Goal: Task Accomplishment & Management: Manage account settings

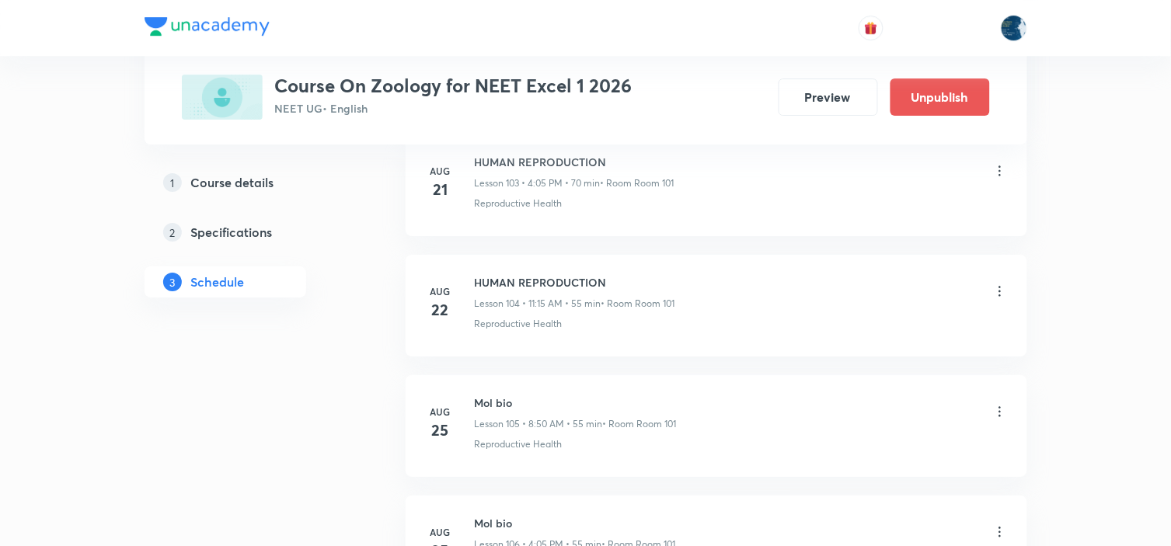
scroll to position [13369, 0]
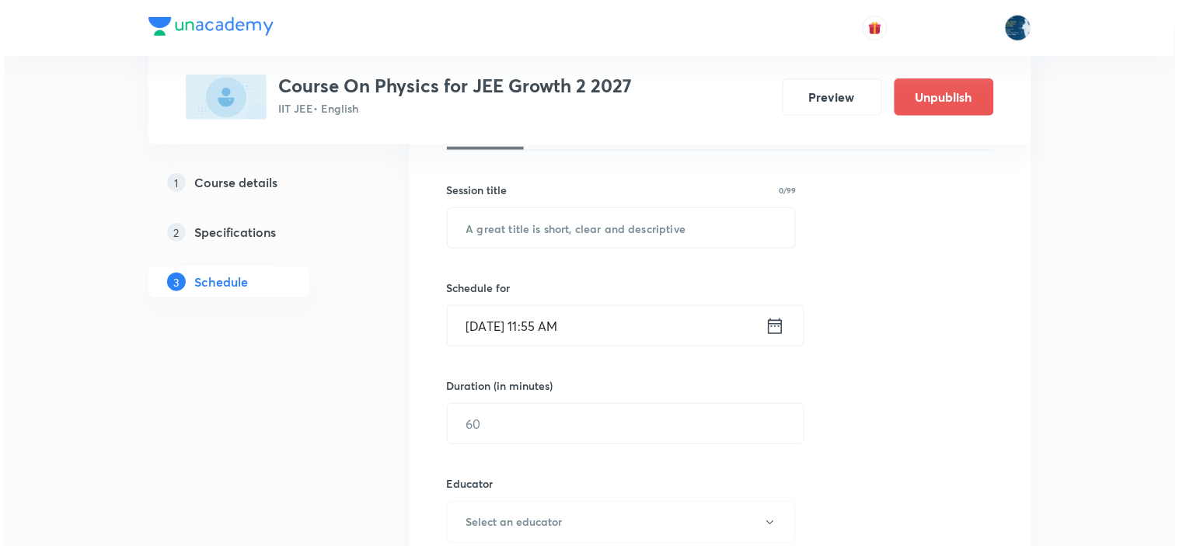
scroll to position [8275, 0]
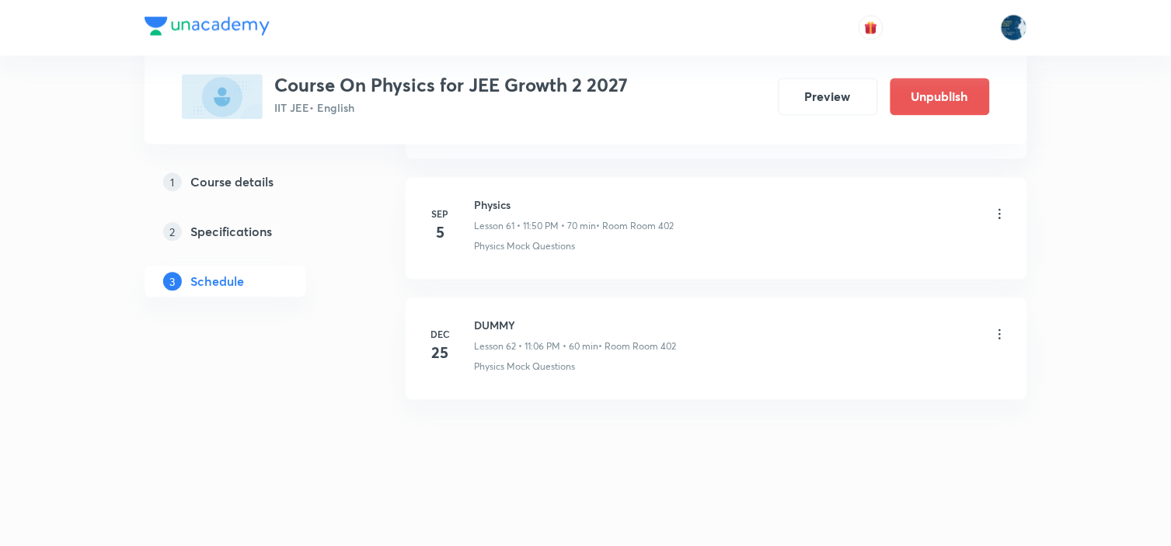
click at [1000, 211] on icon at bounding box center [1000, 215] width 16 height 16
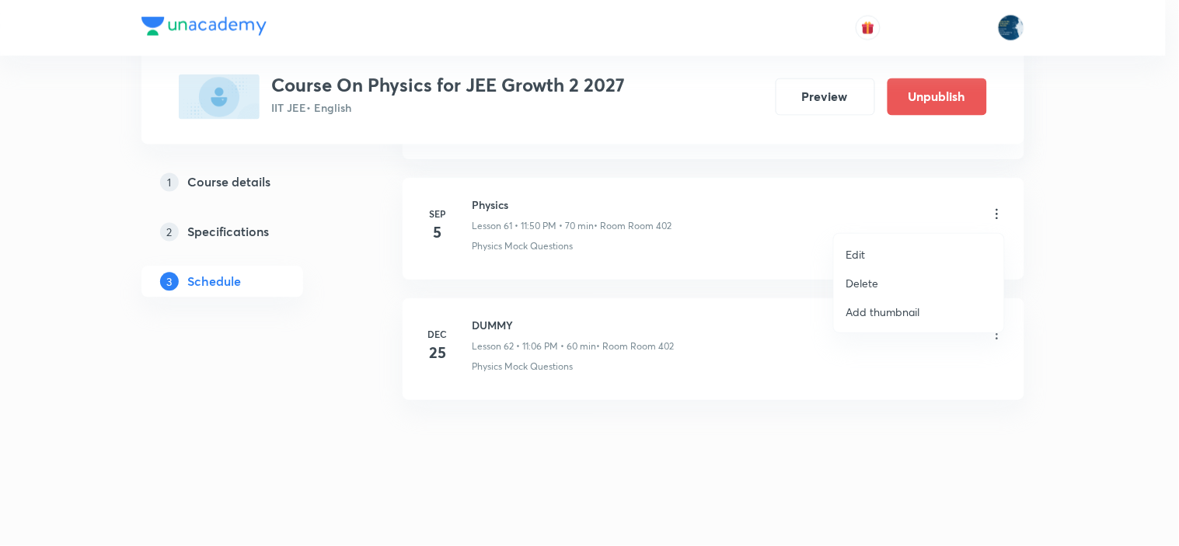
click at [912, 280] on li "Delete" at bounding box center [919, 283] width 170 height 29
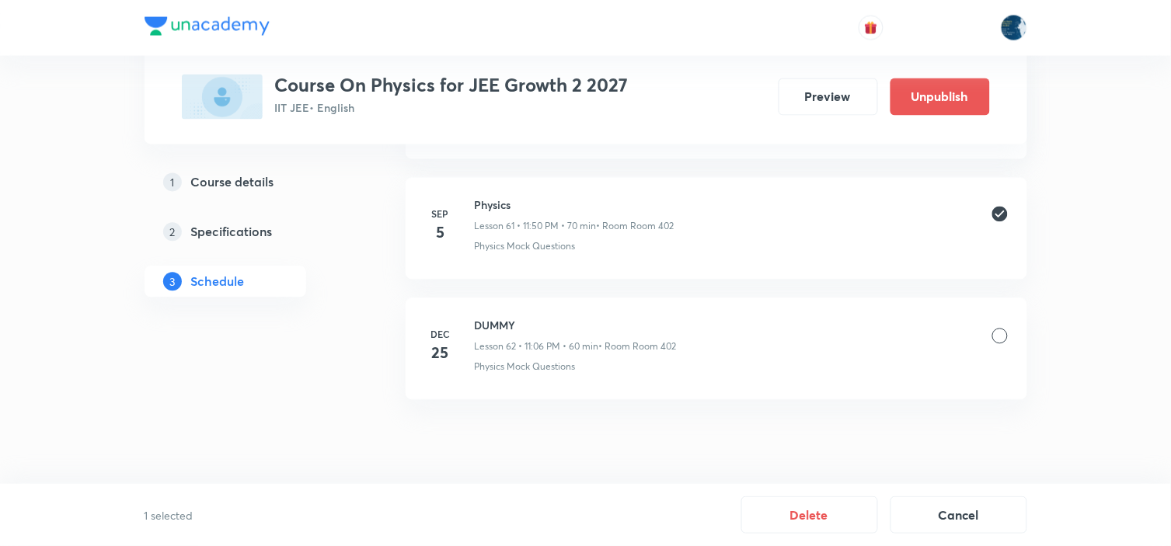
click at [825, 518] on button "Delete" at bounding box center [809, 515] width 137 height 37
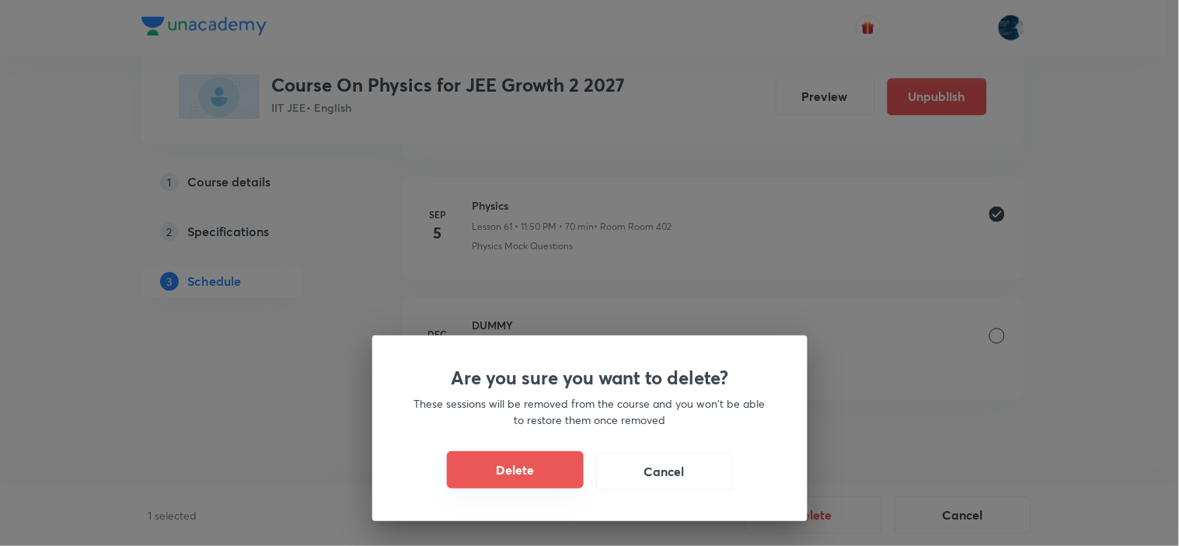
click at [550, 476] on button "Delete" at bounding box center [515, 470] width 137 height 37
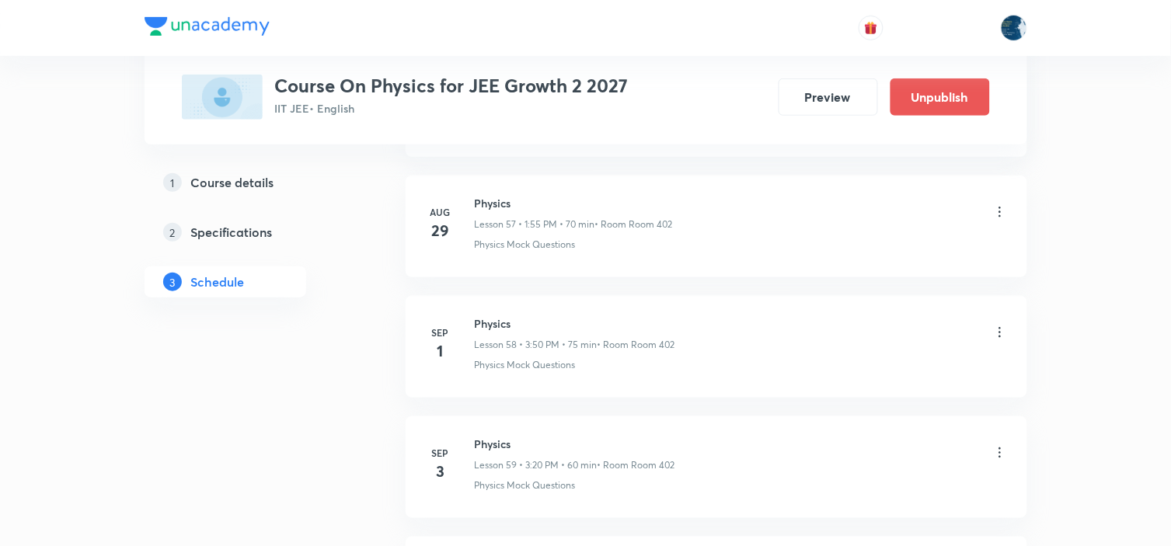
scroll to position [7757, 0]
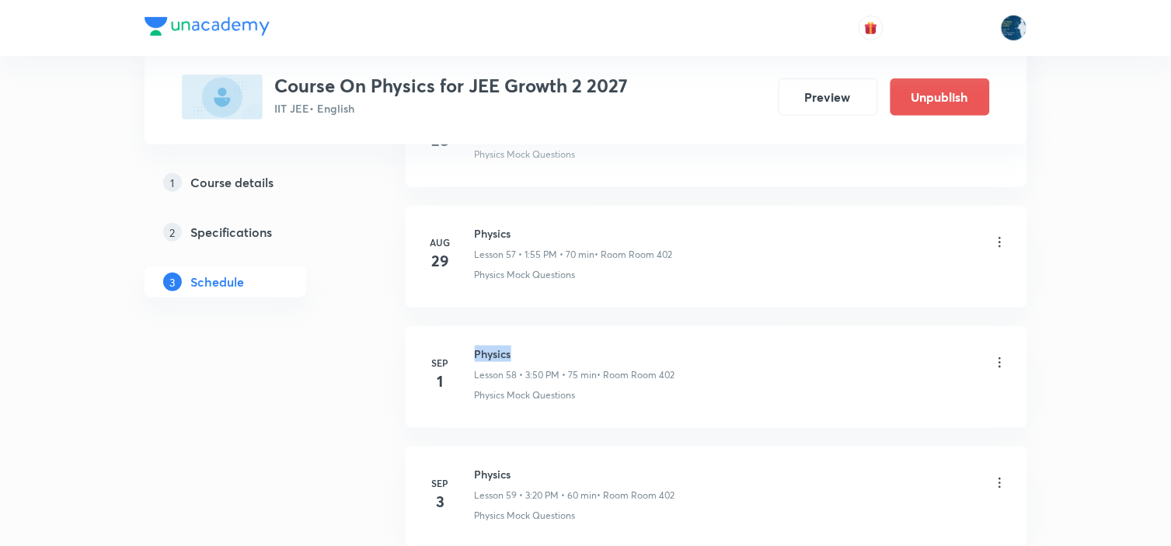
click at [499, 356] on h6 "Physics" at bounding box center [575, 354] width 200 height 16
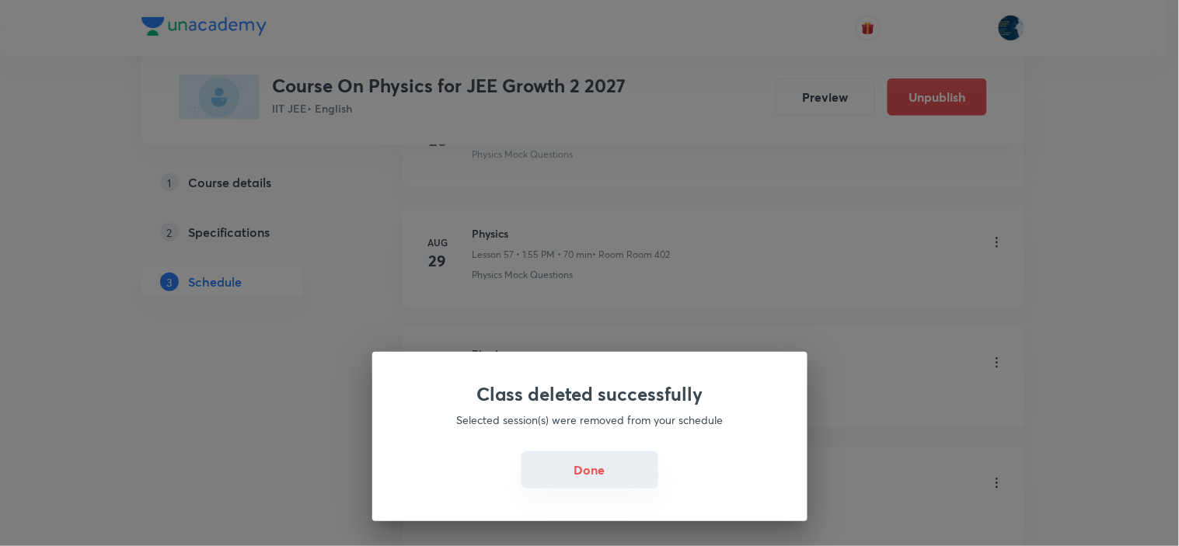
click at [586, 462] on button "Done" at bounding box center [589, 470] width 137 height 37
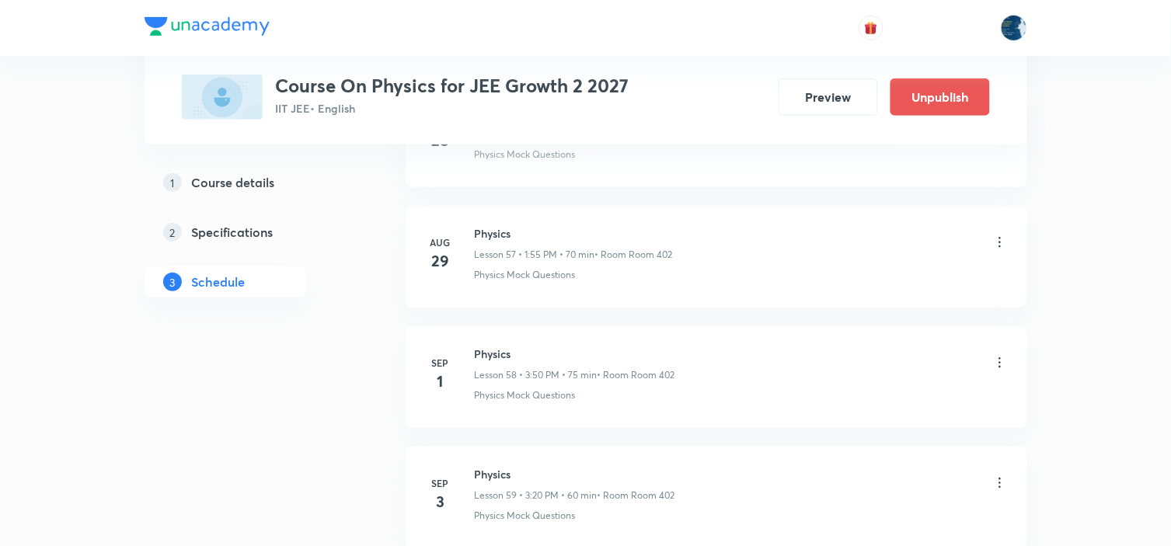
drag, startPoint x: 485, startPoint y: 344, endPoint x: 485, endPoint y: 356, distance: 11.7
click at [485, 350] on li "[DATE] Physics Lesson 58 • 3:50 PM • 75 min • Room Room 402 Physics Mock Questi…" at bounding box center [717, 377] width 622 height 102
click at [485, 356] on h6 "Physics" at bounding box center [575, 354] width 200 height 16
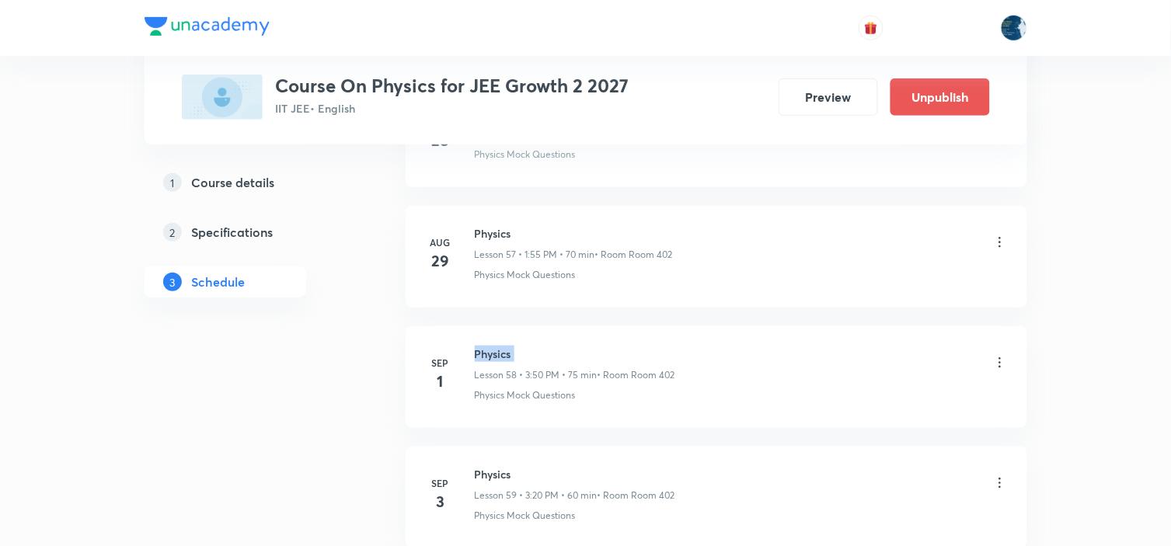
copy h6 "Physics"
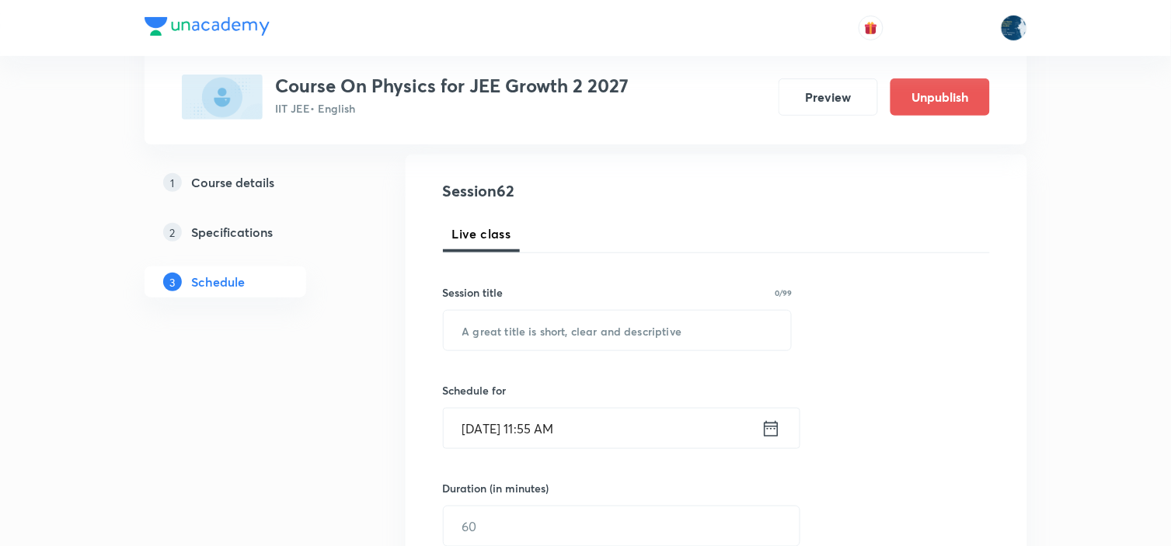
scroll to position [173, 0]
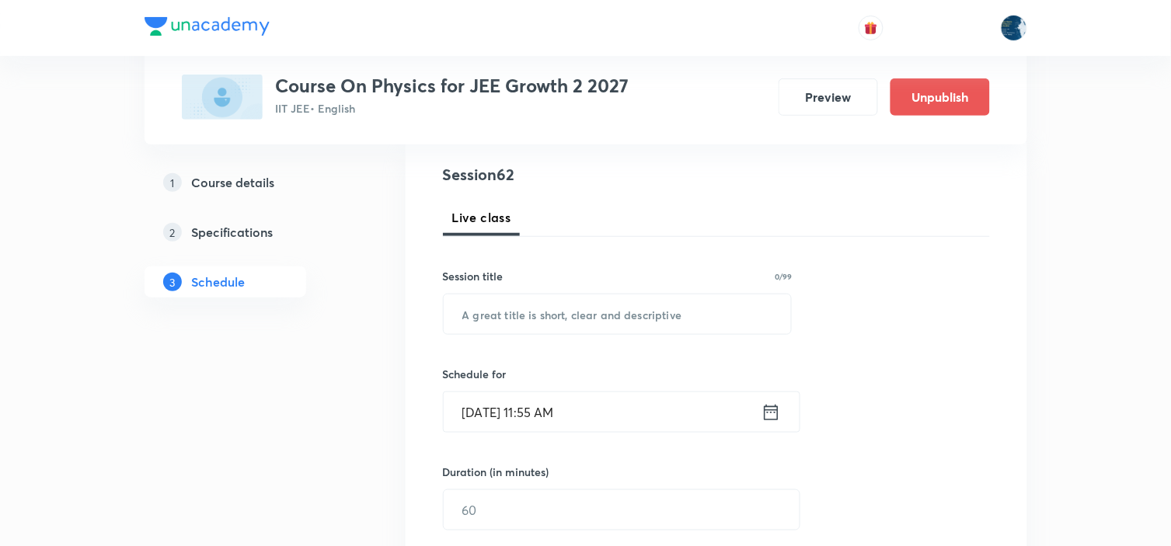
click at [562, 288] on div "Session title 0/99 ​" at bounding box center [618, 301] width 350 height 67
click at [555, 312] on input "text" at bounding box center [618, 315] width 348 height 40
paste input "Physics"
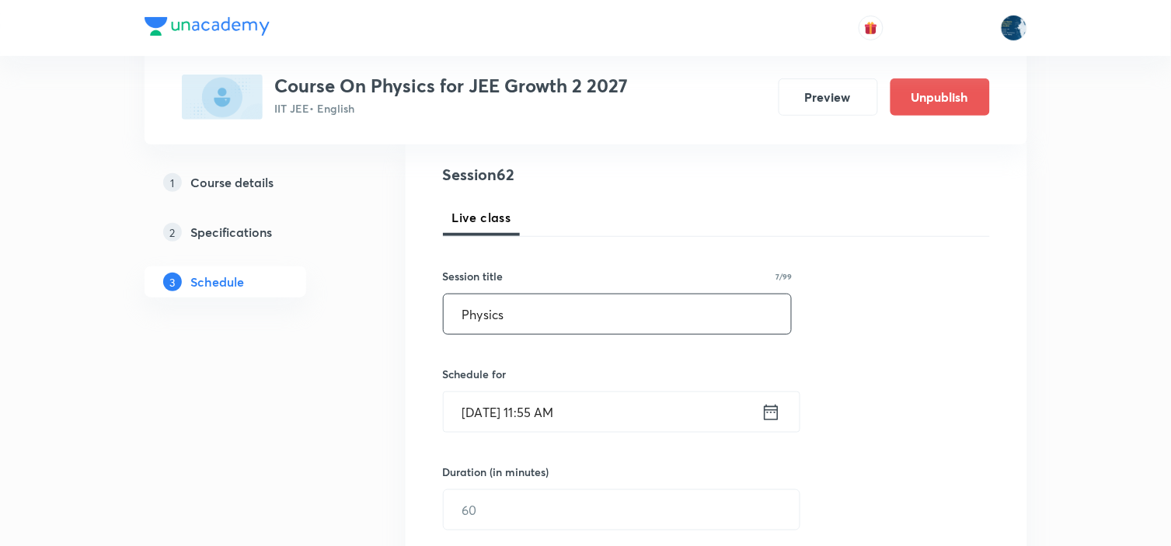
type input "Physics"
click at [774, 420] on icon at bounding box center [771, 412] width 14 height 16
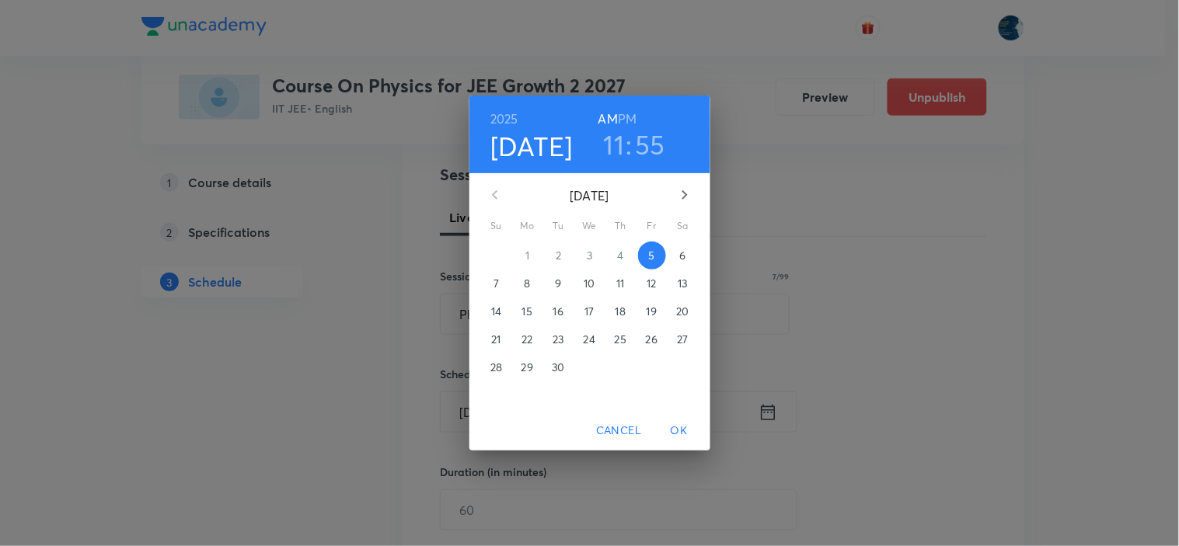
click at [629, 115] on h6 "PM" at bounding box center [627, 119] width 19 height 22
click at [646, 142] on h3 "55" at bounding box center [651, 144] width 30 height 33
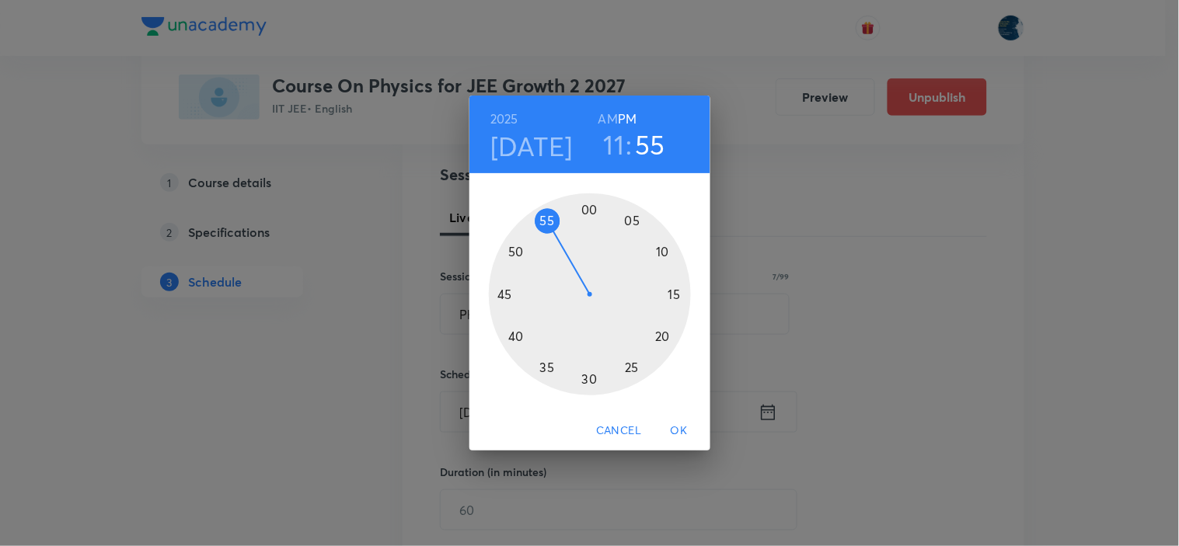
click at [617, 145] on h3 "11" at bounding box center [614, 144] width 21 height 33
click at [587, 207] on div at bounding box center [590, 295] width 202 height 202
click at [591, 210] on div at bounding box center [590, 295] width 202 height 202
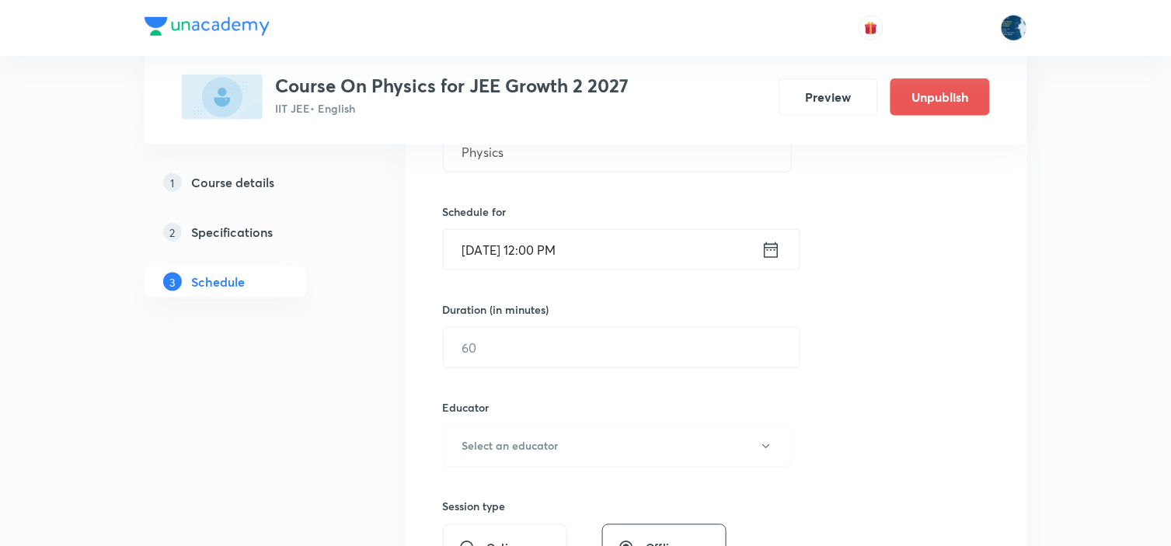
scroll to position [345, 0]
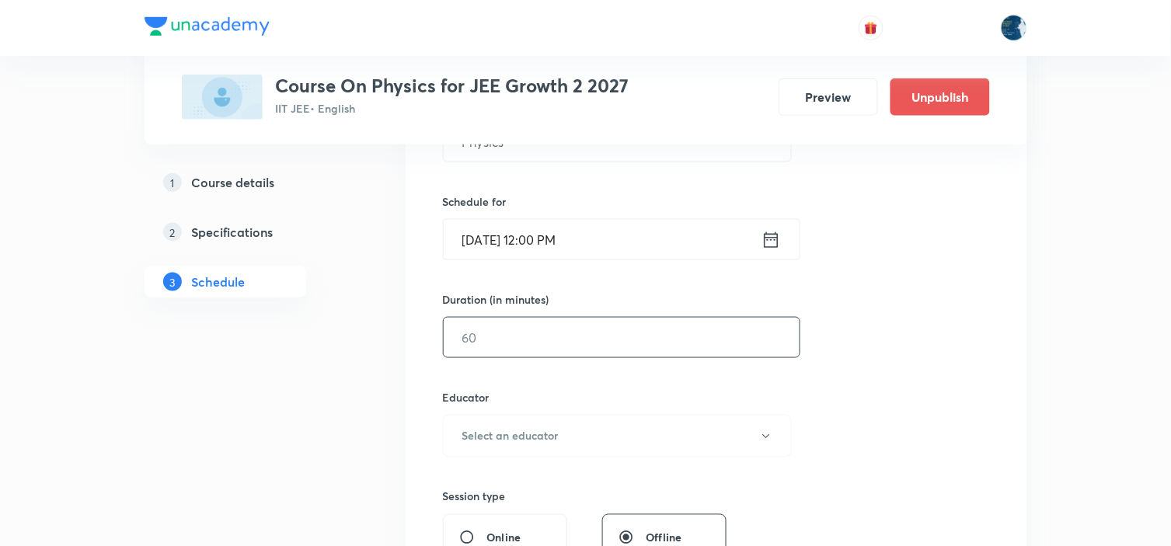
click at [598, 332] on input "text" at bounding box center [622, 338] width 356 height 40
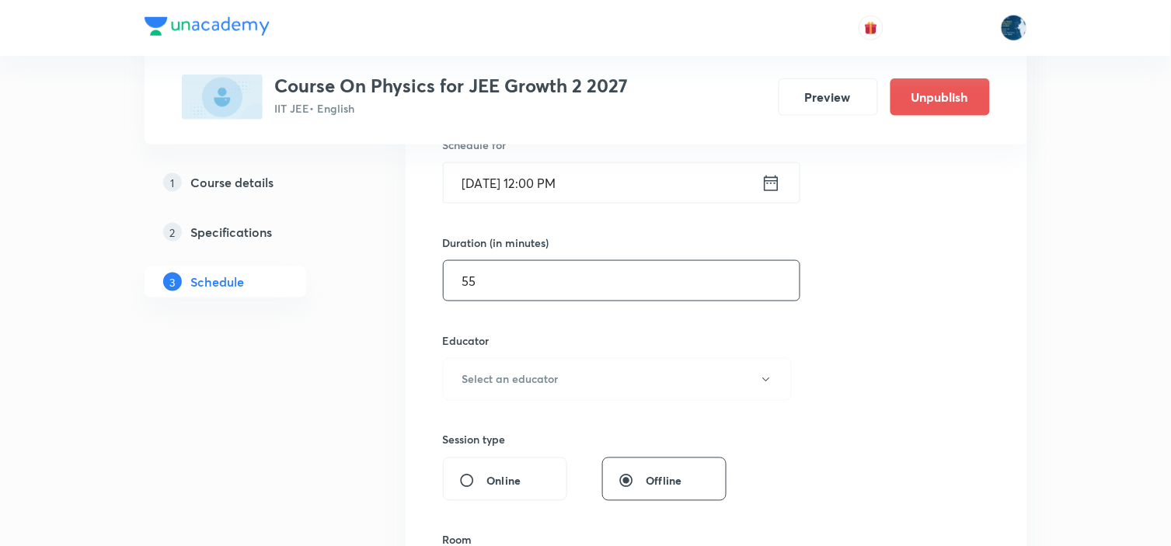
scroll to position [431, 0]
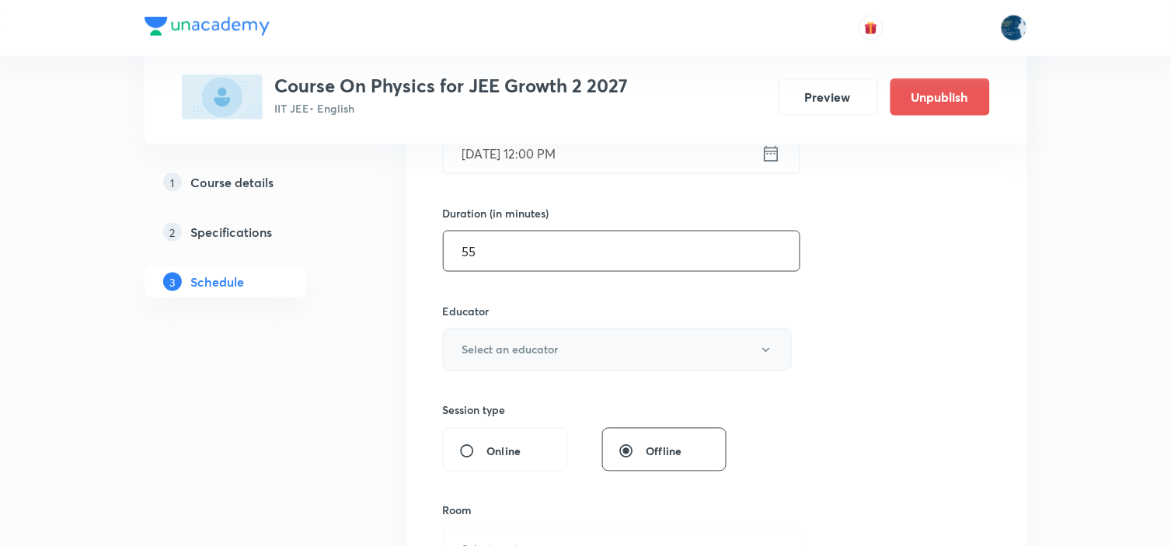
type input "55"
click at [656, 343] on button "Select an educator" at bounding box center [618, 350] width 350 height 43
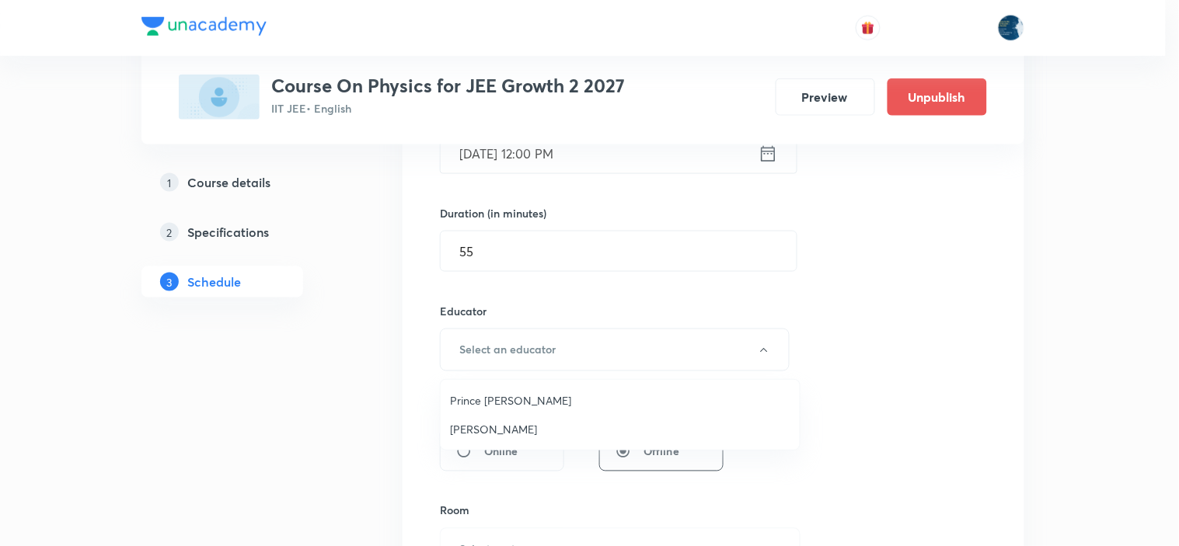
click at [569, 392] on span "Prince [PERSON_NAME]" at bounding box center [620, 400] width 340 height 16
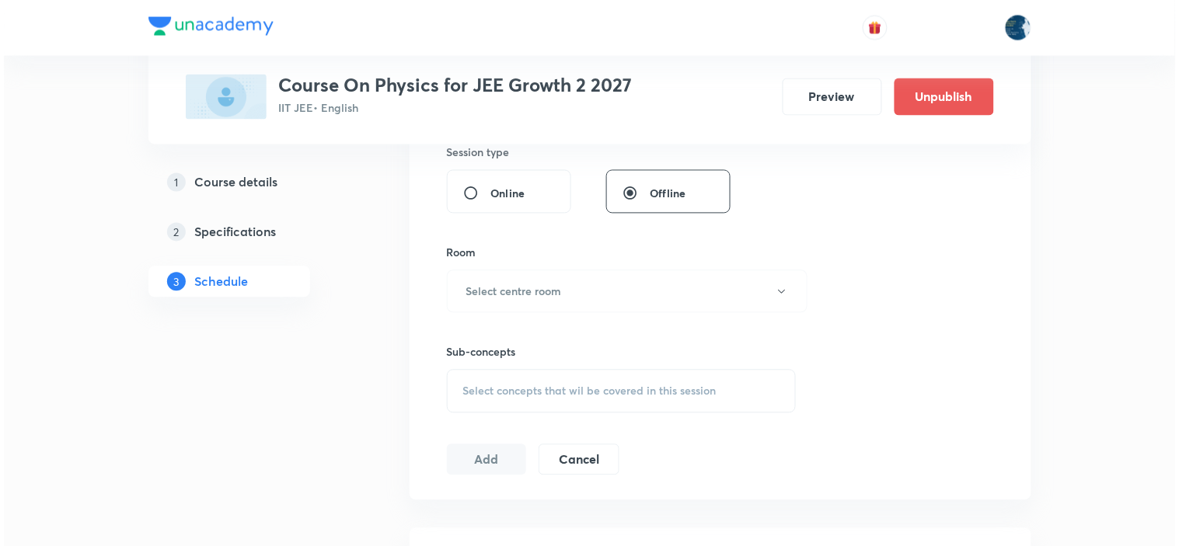
scroll to position [690, 0]
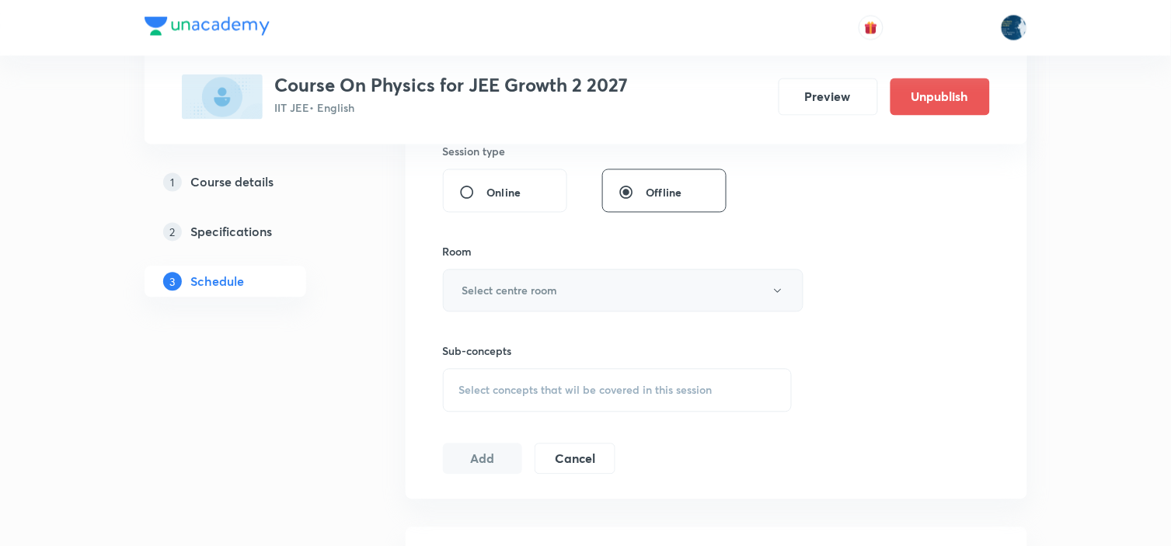
click at [580, 280] on button "Select centre room" at bounding box center [623, 291] width 361 height 43
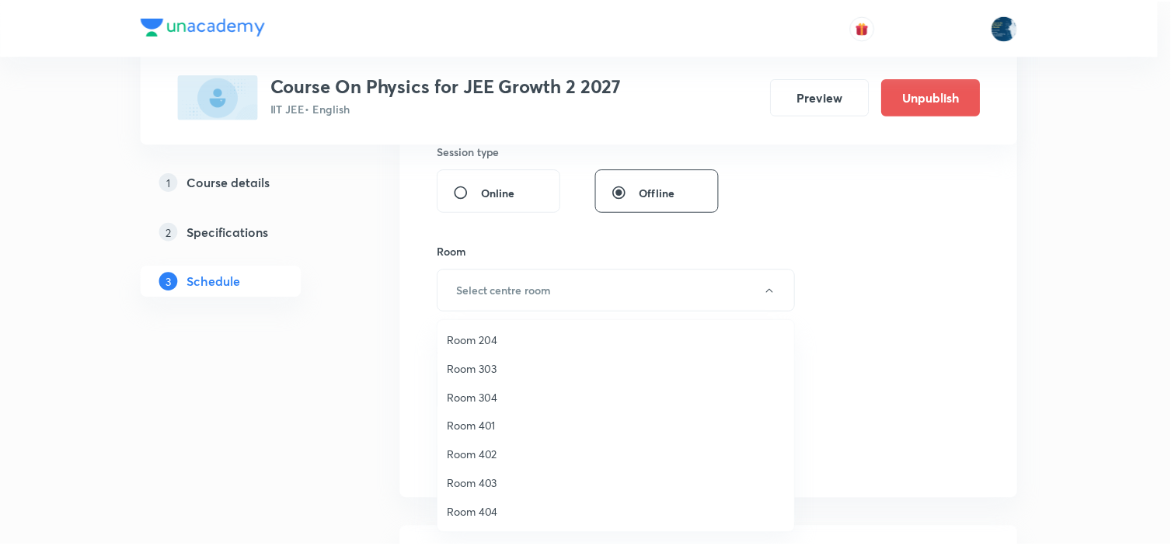
scroll to position [288, 0]
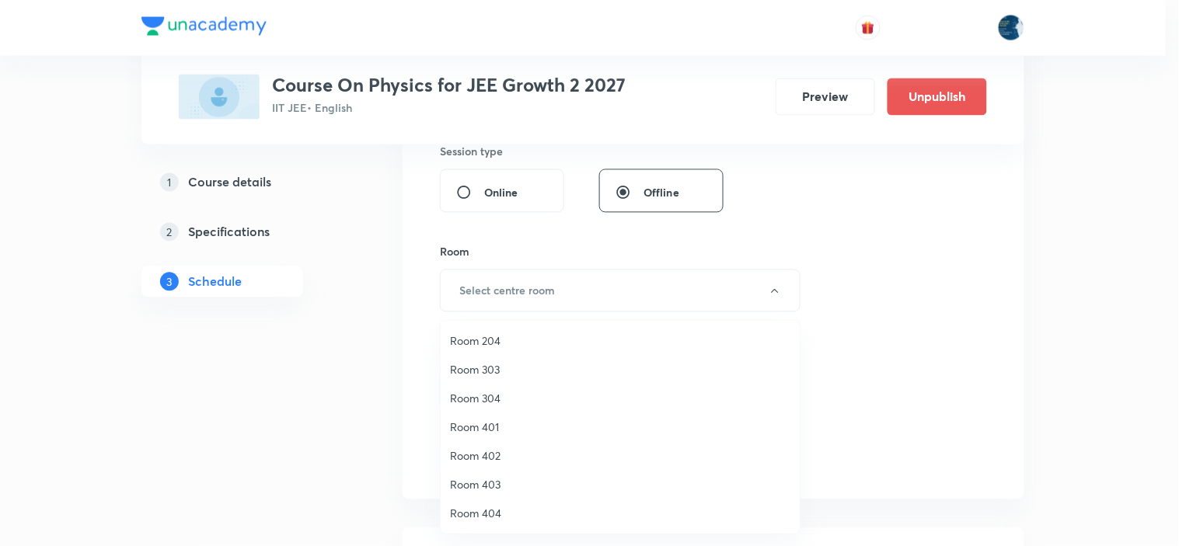
click at [513, 445] on li "Room 402" at bounding box center [620, 455] width 359 height 29
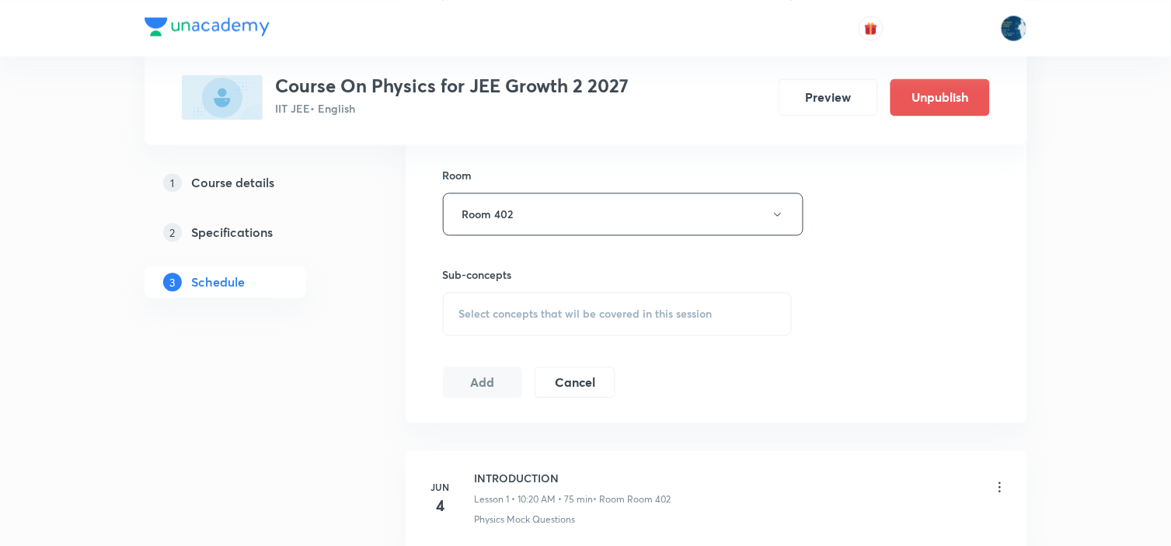
scroll to position [863, 0]
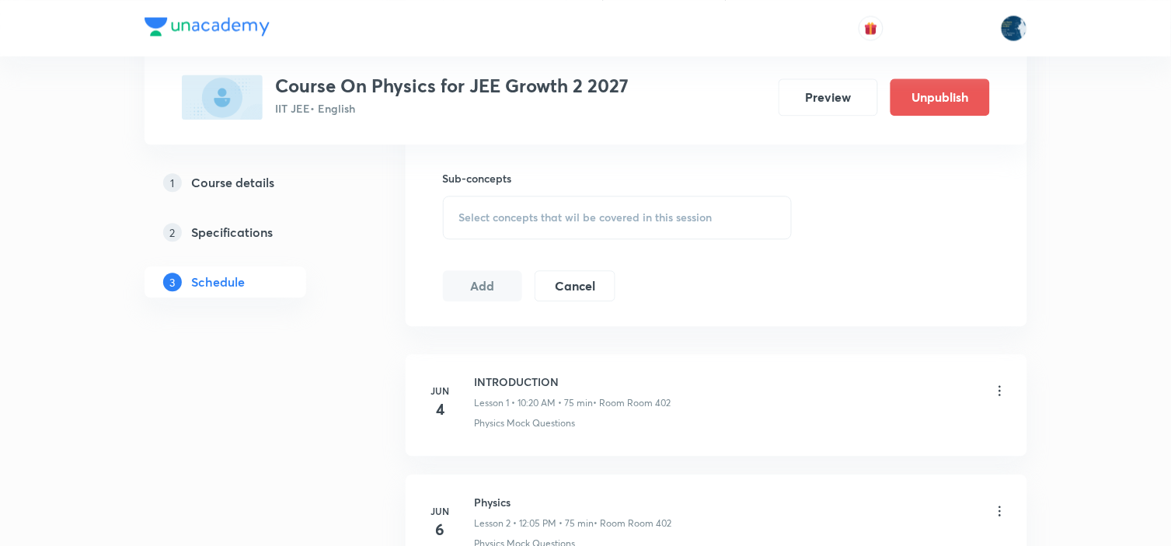
click at [709, 230] on div "Select concepts that wil be covered in this session" at bounding box center [618, 218] width 350 height 44
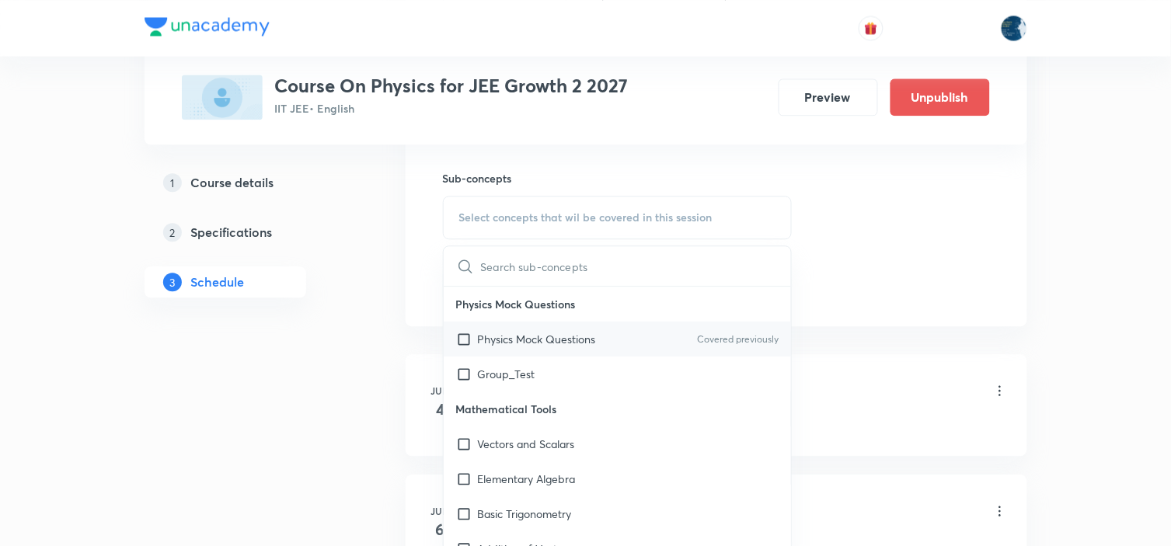
click at [728, 340] on p "Covered previously" at bounding box center [738, 340] width 82 height 14
checkbox input "true"
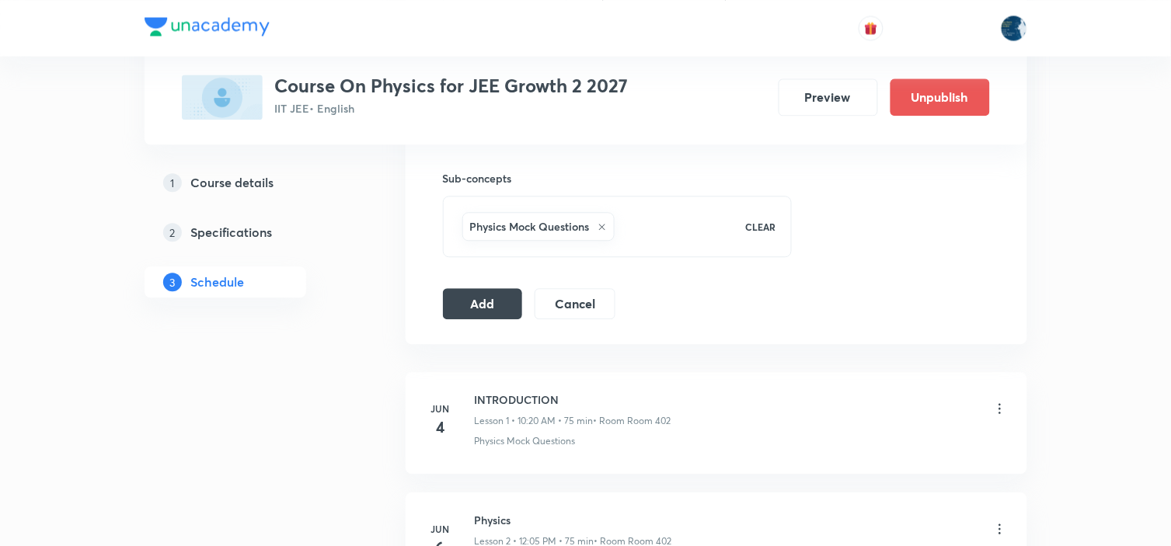
click at [486, 301] on button "Add" at bounding box center [483, 302] width 80 height 31
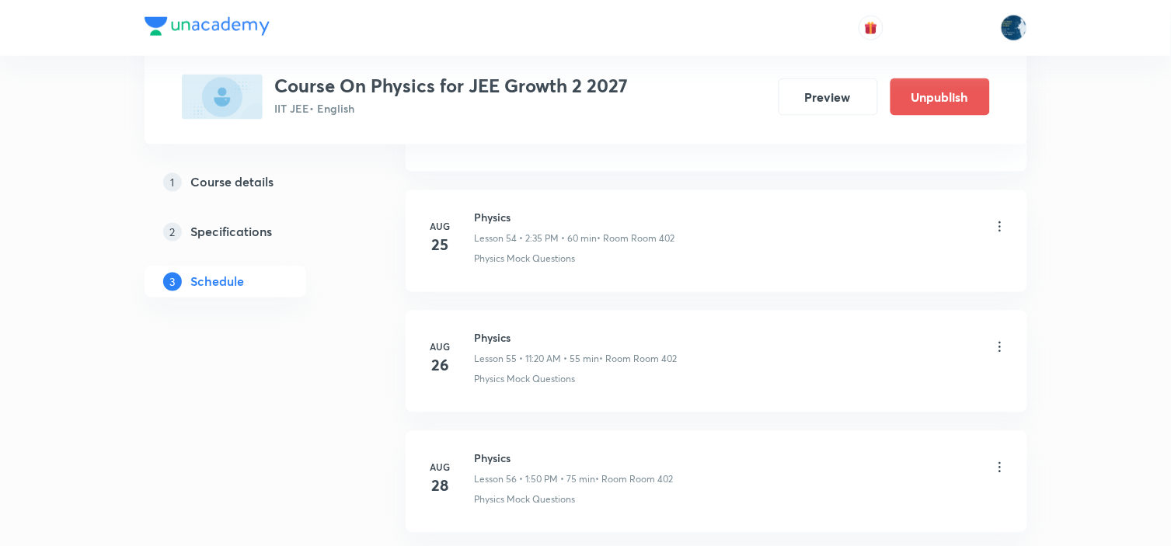
scroll to position [7461, 0]
